Goal: Find specific page/section: Find specific page/section

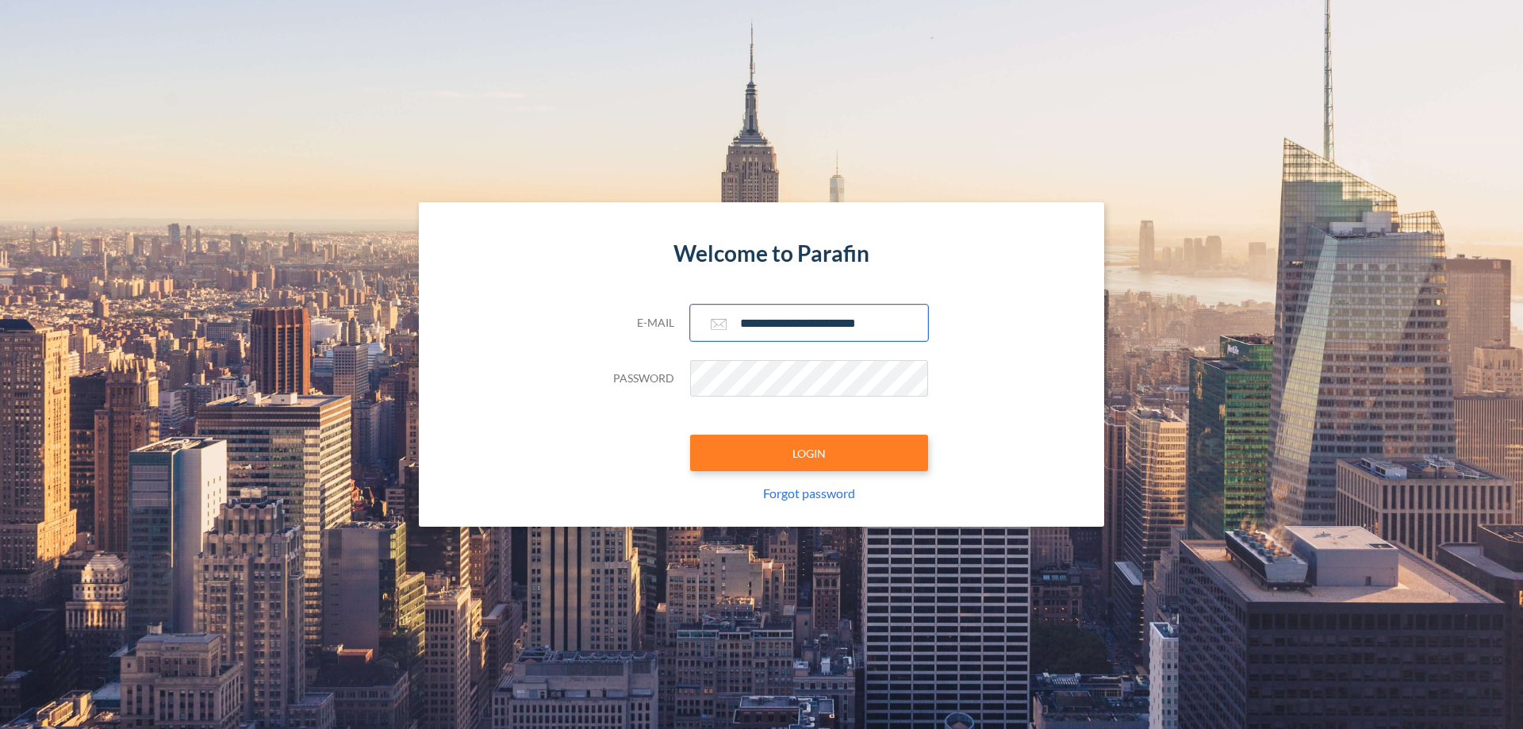
type input "**********"
click at [809, 453] on button "LOGIN" at bounding box center [809, 453] width 238 height 36
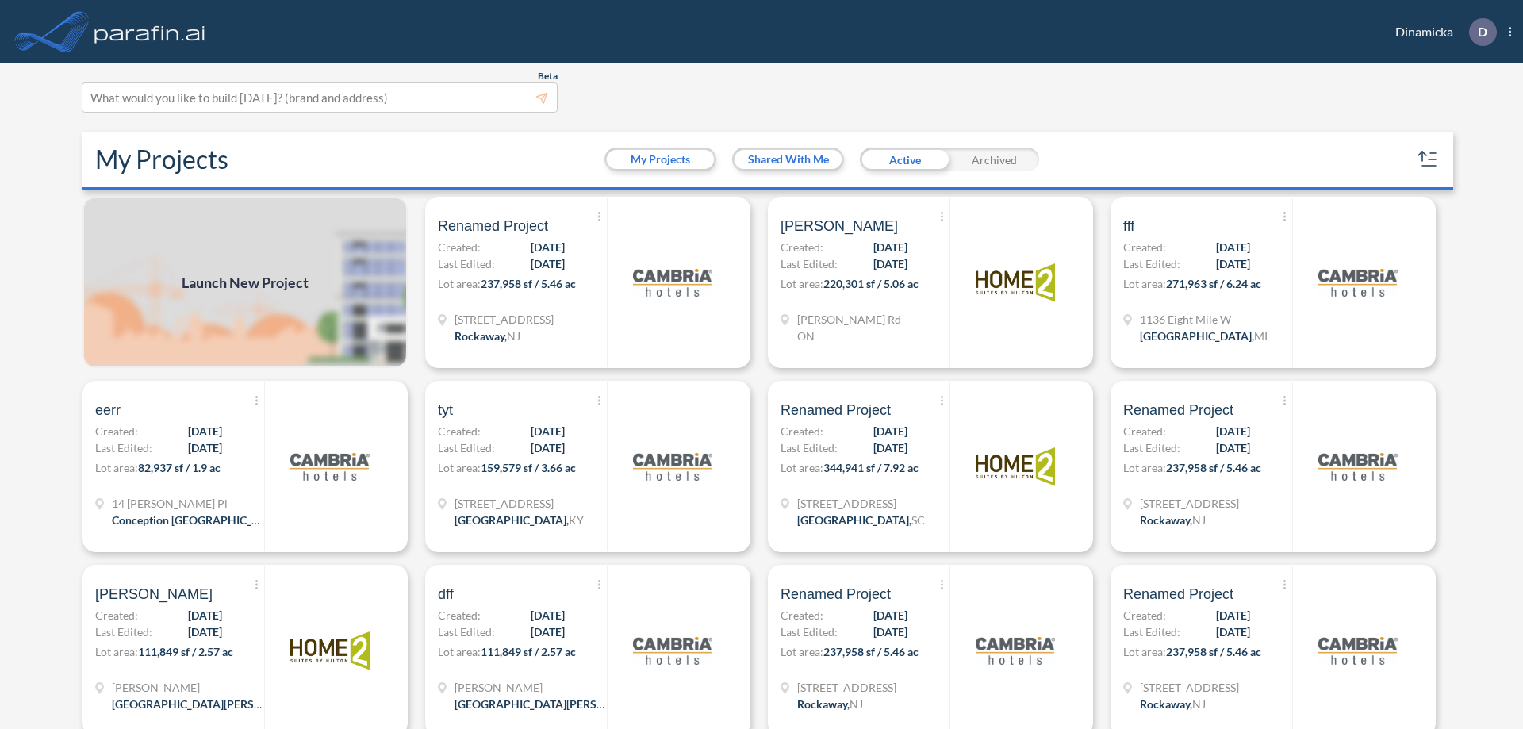
scroll to position [4, 0]
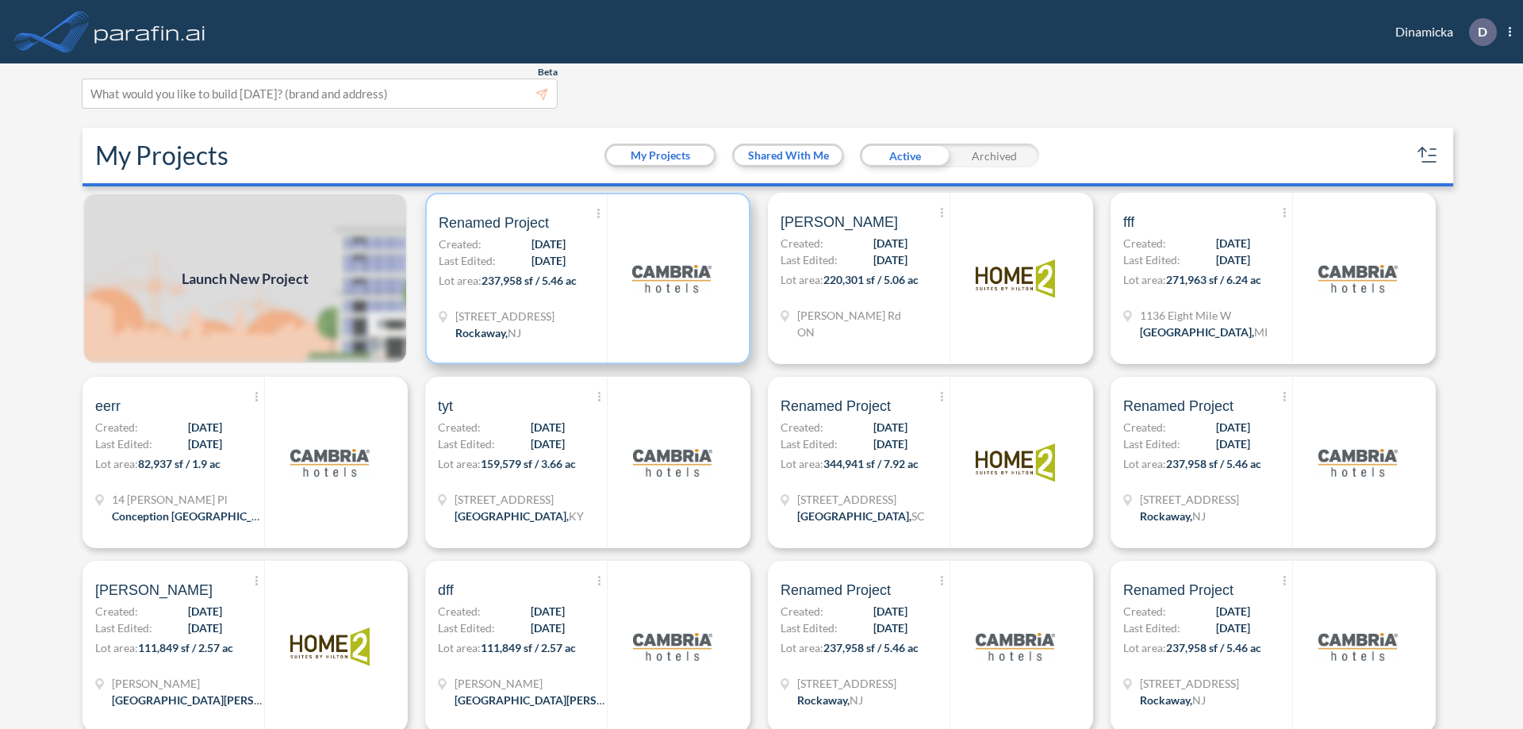
click at [584, 278] on p "Lot area: 237,958 sf / 5.46 ac" at bounding box center [523, 283] width 168 height 23
